Goal: Find specific fact

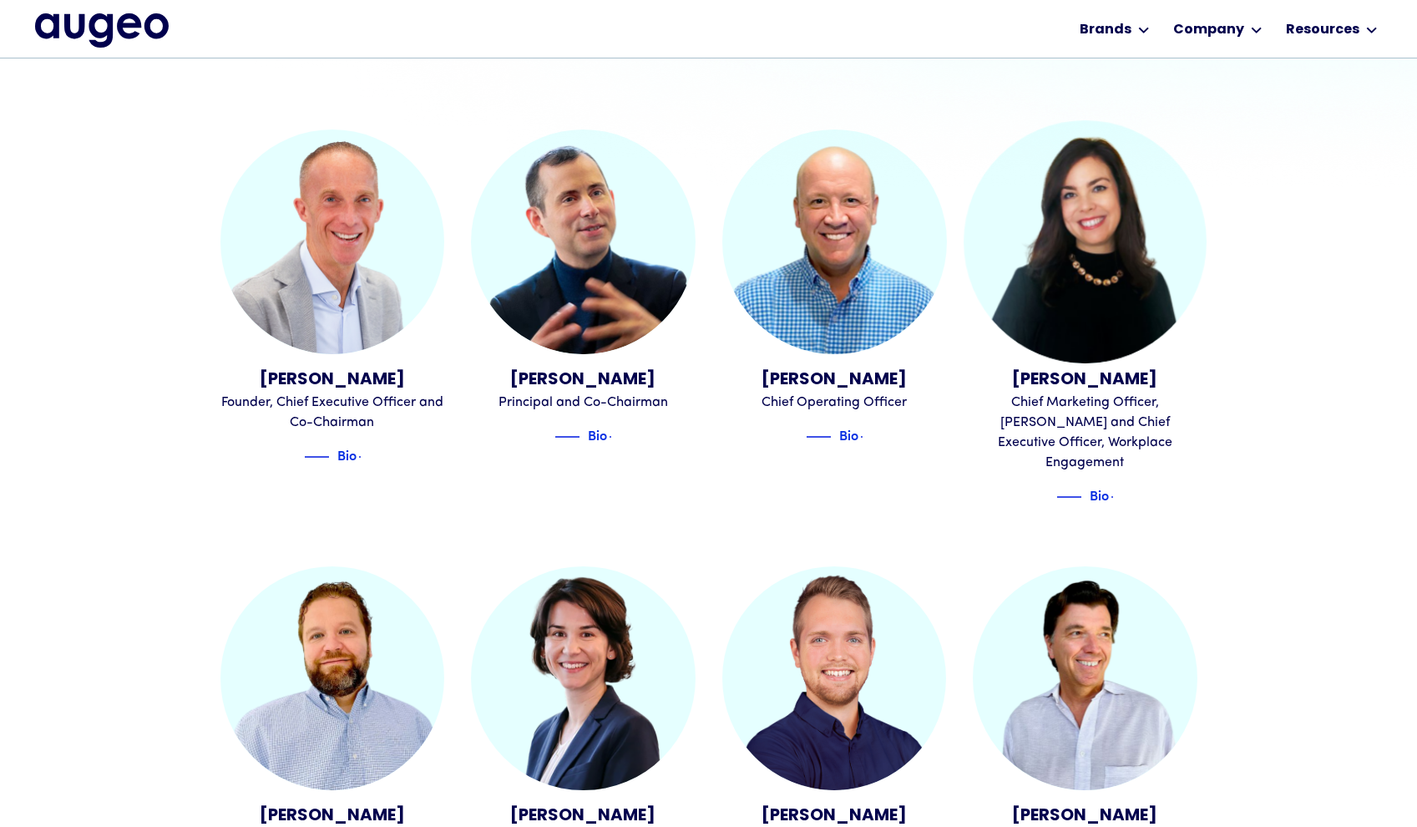
scroll to position [590, 0]
click at [1039, 397] on div "Chief Marketing Officer, [PERSON_NAME] and Chief Executive Officer, Workplace E…" at bounding box center [1085, 432] width 225 height 80
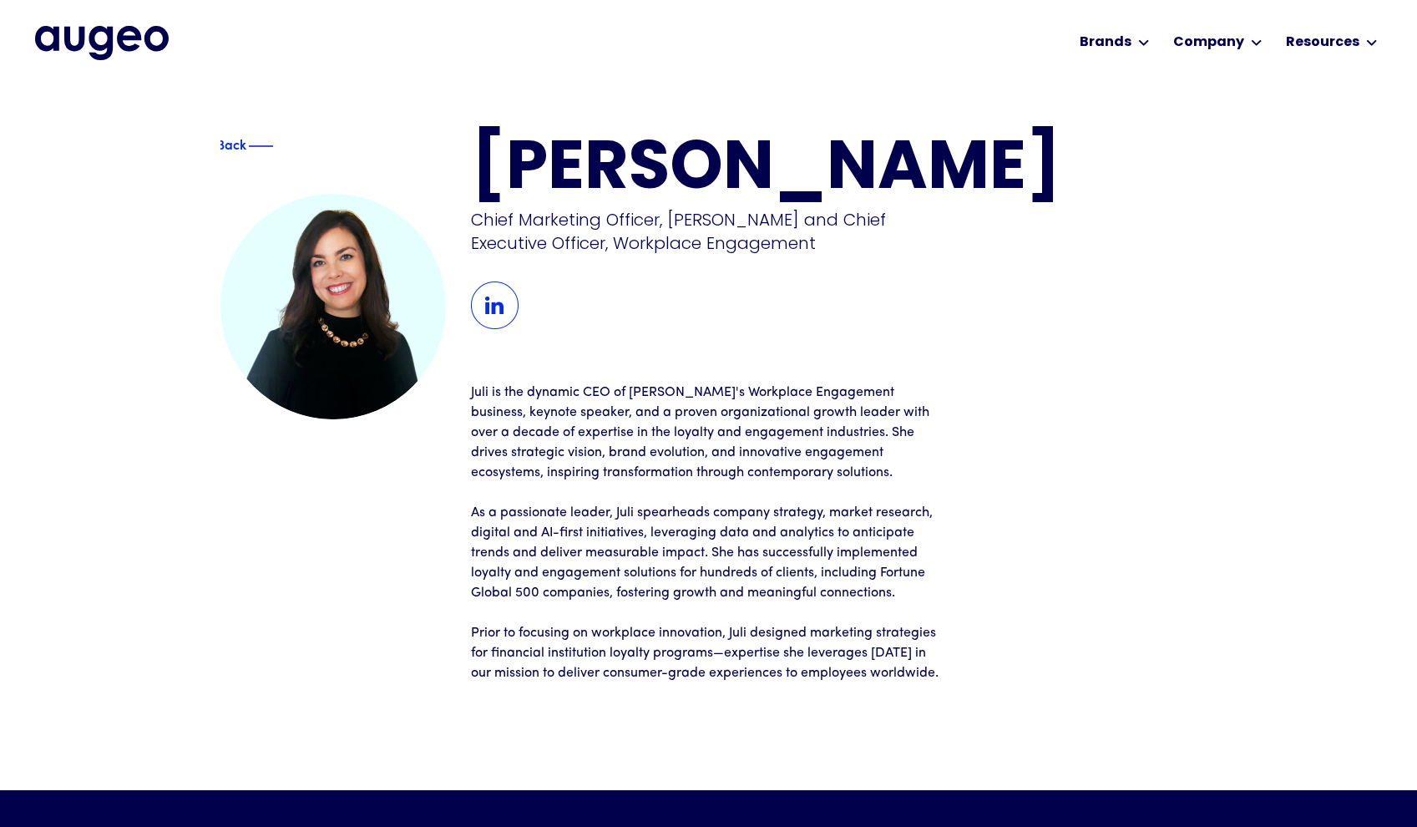
drag, startPoint x: 483, startPoint y: 175, endPoint x: 980, endPoint y: 176, distance: 496.8
click at [980, 176] on h1 "[PERSON_NAME]" at bounding box center [834, 171] width 726 height 68
copy h1 "[PERSON_NAME]"
click at [695, 254] on div "Chief Marketing Officer, [PERSON_NAME] and Chief Executive Officer, Workplace E…" at bounding box center [711, 231] width 481 height 47
drag, startPoint x: 721, startPoint y: 221, endPoint x: 589, endPoint y: 217, distance: 132.0
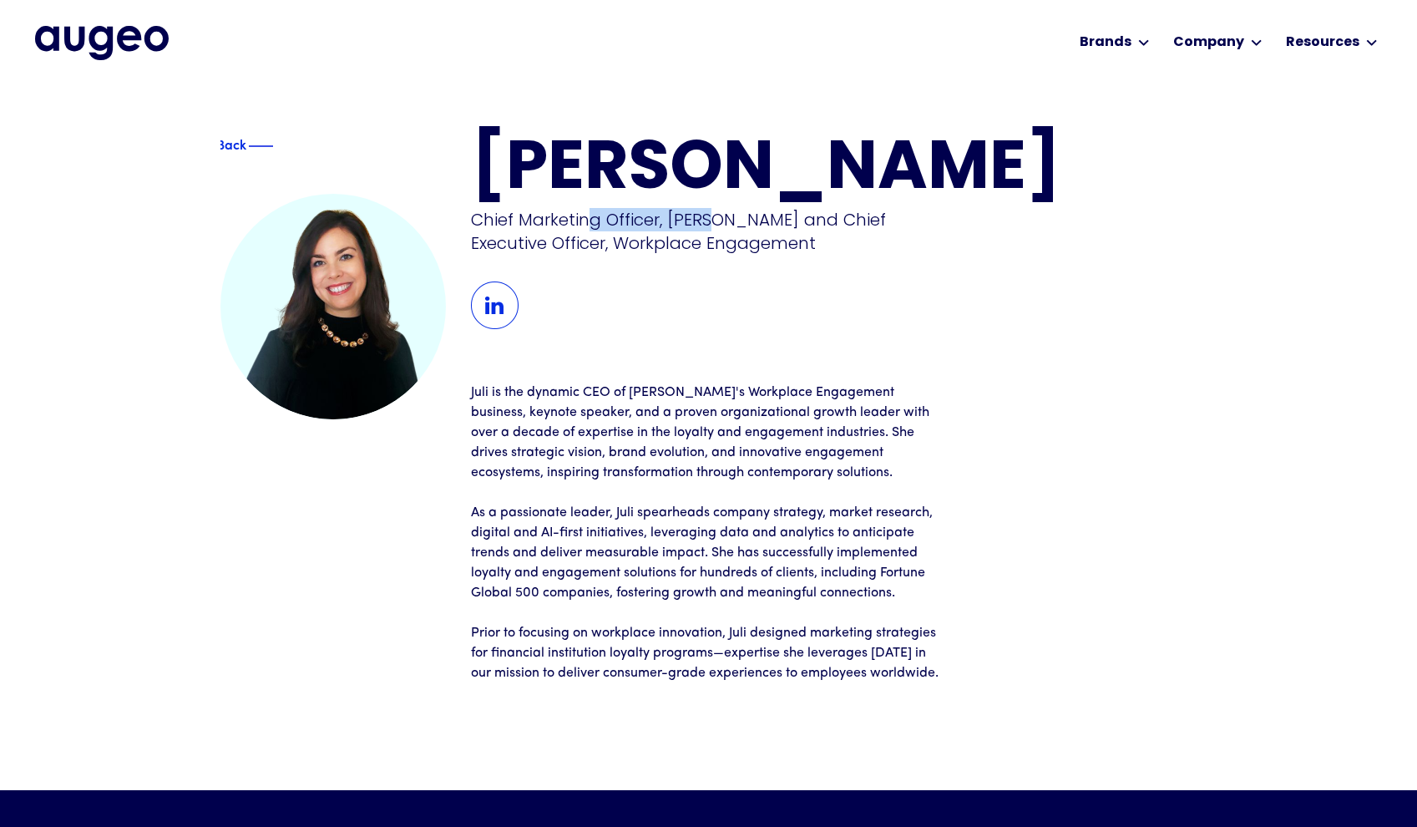
click at [589, 217] on div "Chief Marketing Officer, [PERSON_NAME] and Chief Executive Officer, Workplace E…" at bounding box center [711, 231] width 481 height 47
click at [746, 220] on div "Chief Marketing Officer, [PERSON_NAME] and Chief Executive Officer, Workplace E…" at bounding box center [711, 231] width 481 height 47
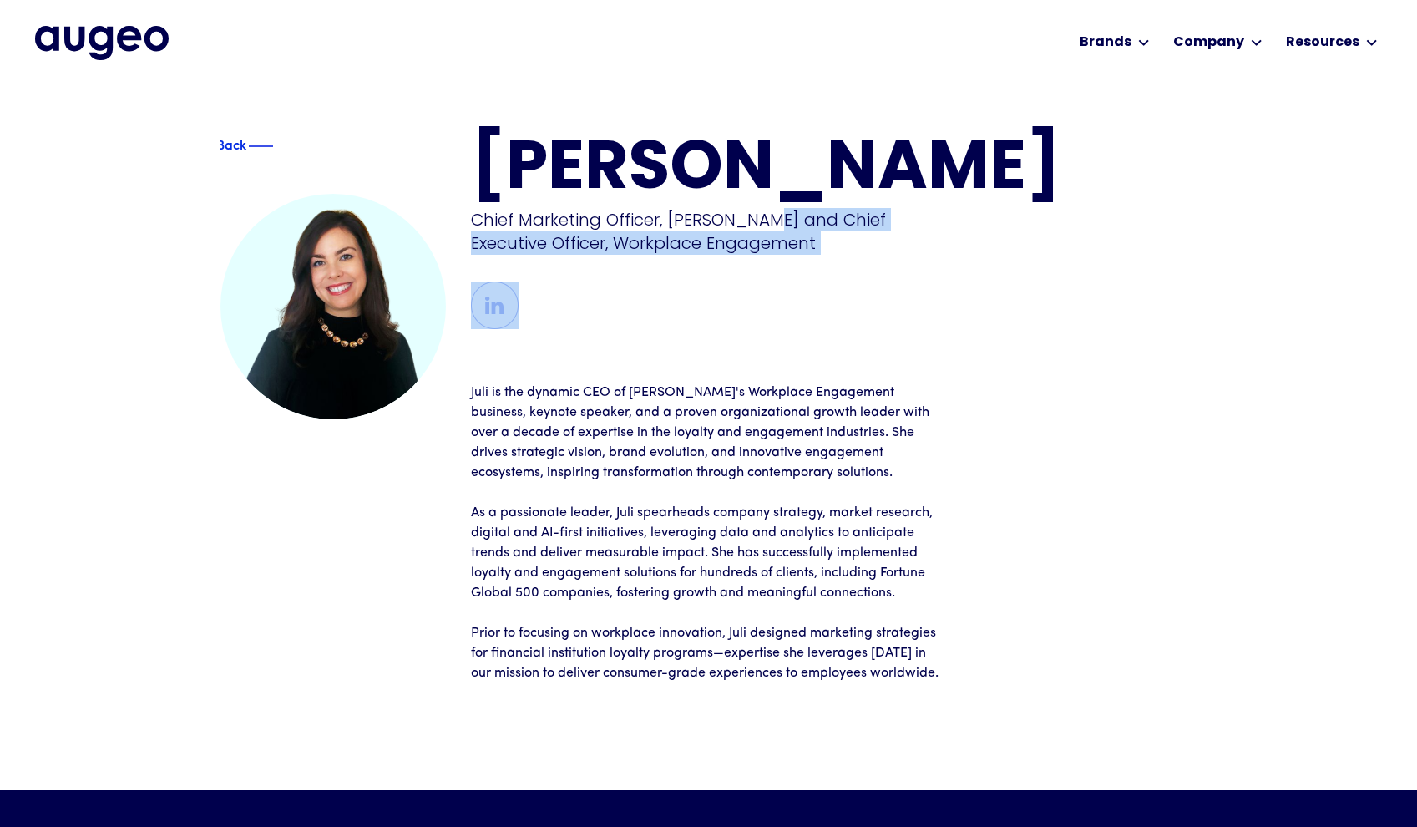
drag, startPoint x: 775, startPoint y: 220, endPoint x: 782, endPoint y: 266, distance: 46.5
click at [782, 266] on div "[PERSON_NAME] Chief Marketing Officer, [PERSON_NAME] and Chief Executive Office…" at bounding box center [834, 233] width 726 height 192
drag, startPoint x: 767, startPoint y: 221, endPoint x: 772, endPoint y: 254, distance: 32.9
click at [772, 254] on div "Chief Marketing Officer, [PERSON_NAME] and Chief Executive Officer, Workplace E…" at bounding box center [711, 231] width 481 height 47
copy div "Chief Executive Officer, Workplace Engagement"
